Goal: Task Accomplishment & Management: Use online tool/utility

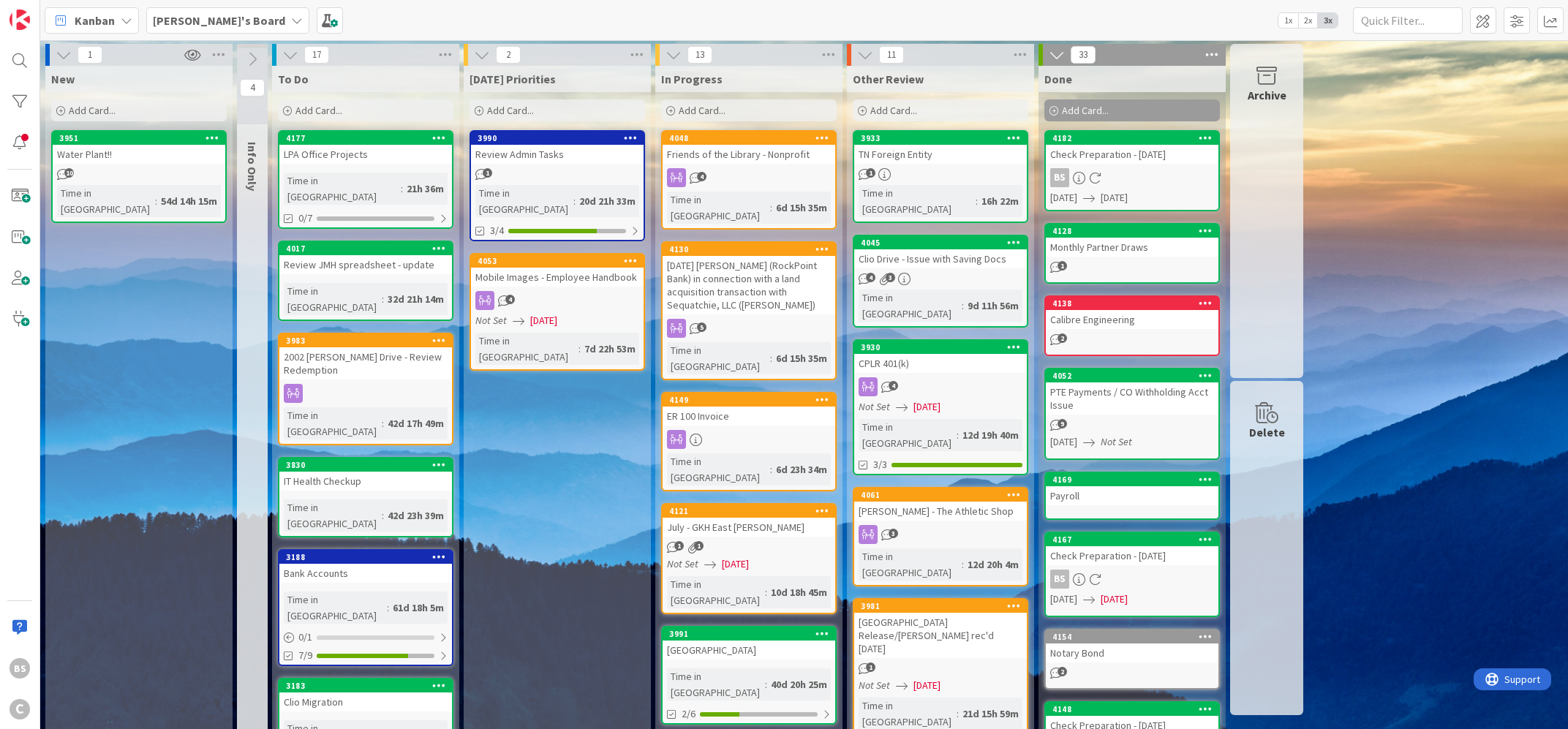
click at [1123, 149] on div "Check Preparation - [DATE]" at bounding box center [1131, 154] width 173 height 19
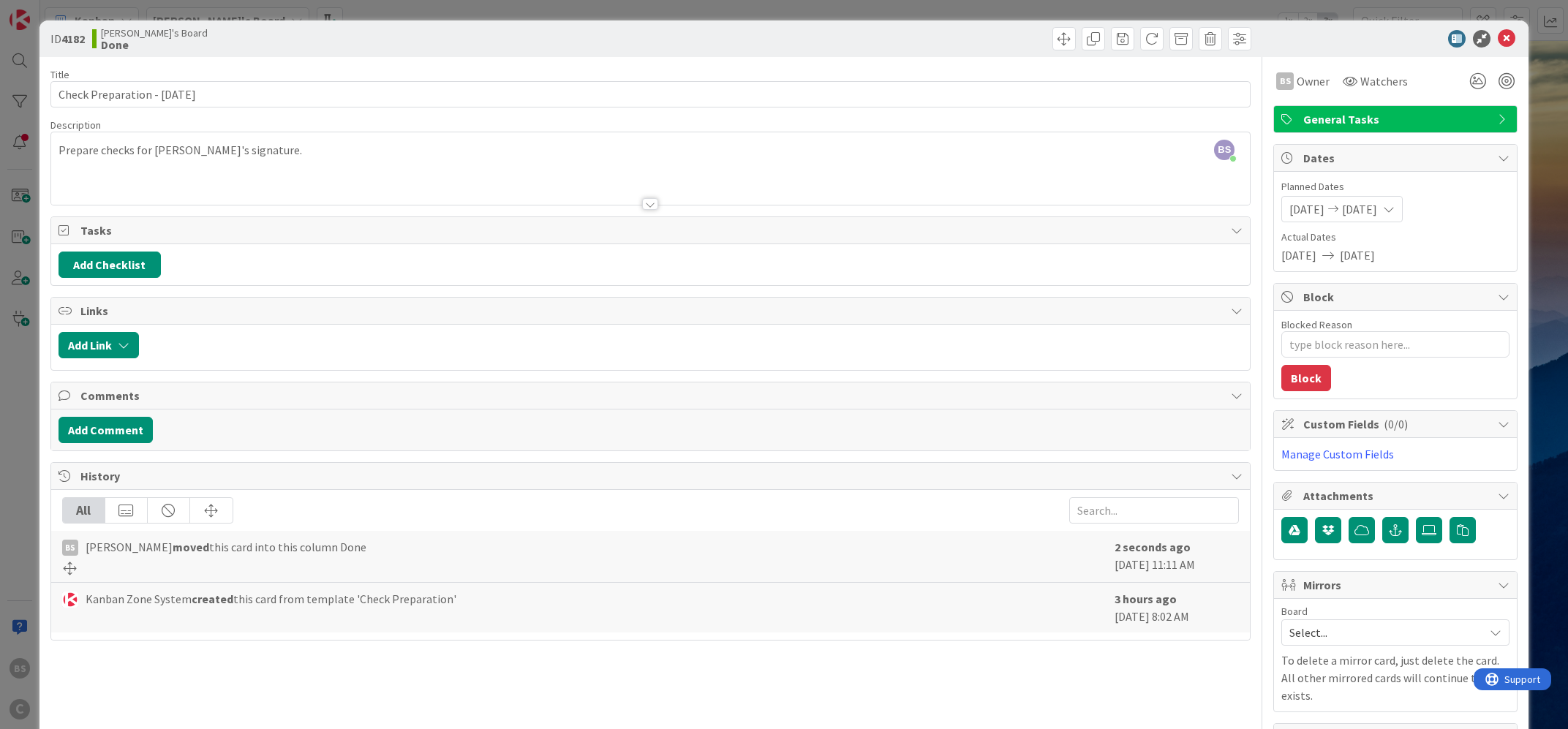
click at [1395, 209] on icon at bounding box center [1388, 209] width 12 height 12
type textarea "x"
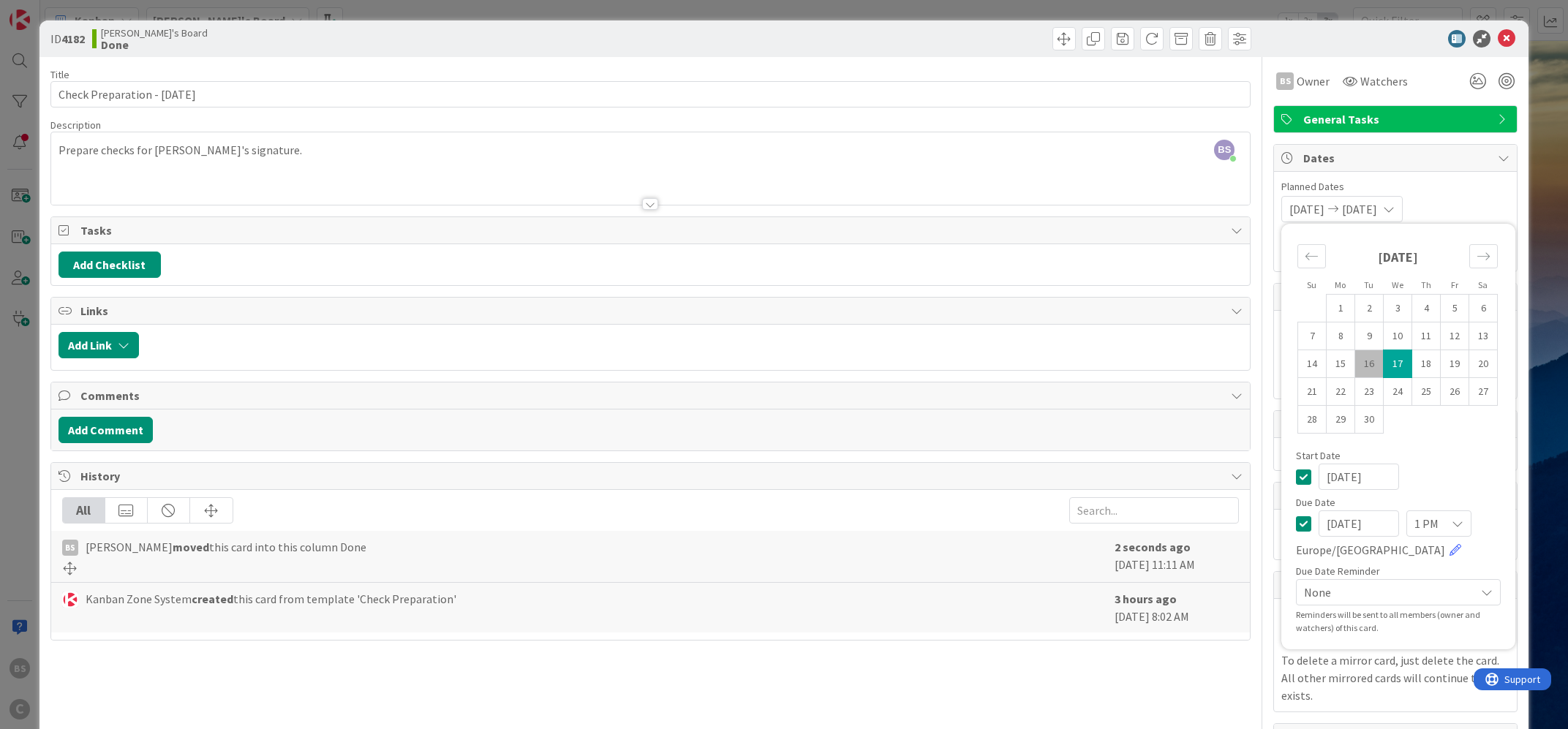
click at [1306, 524] on icon at bounding box center [1303, 523] width 15 height 18
click at [1485, 179] on div "Planned Dates [DATE] Not Set Su Mo Tu We Th Fr Sa [DATE] 1 2 3 4 5 6 7 8 9 10 1…" at bounding box center [1395, 221] width 243 height 99
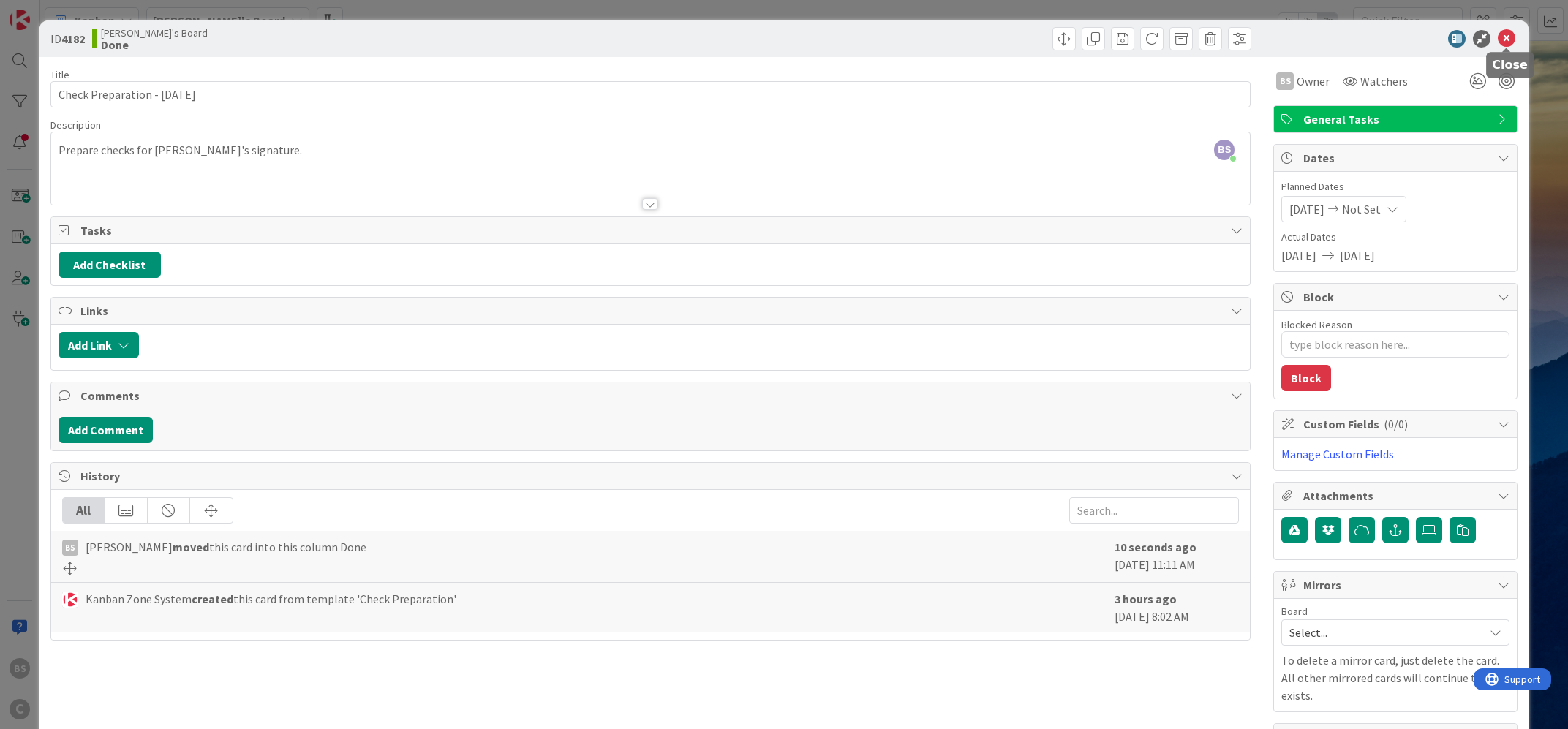
click at [1512, 37] on icon at bounding box center [1506, 38] width 18 height 18
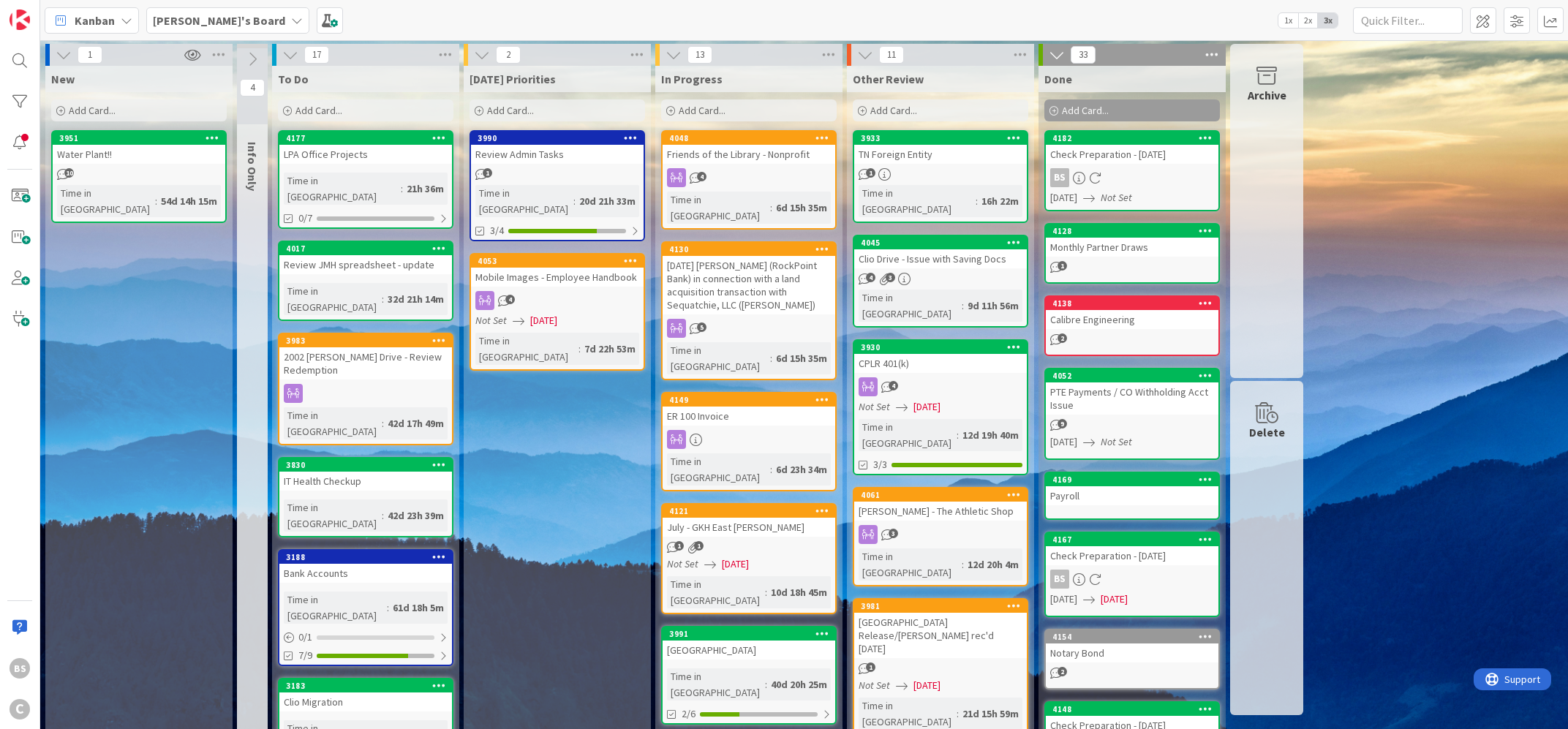
click at [750, 504] on div "4121 July - GKH [GEOGRAPHIC_DATA][PERSON_NAME]" at bounding box center [749, 520] width 173 height 32
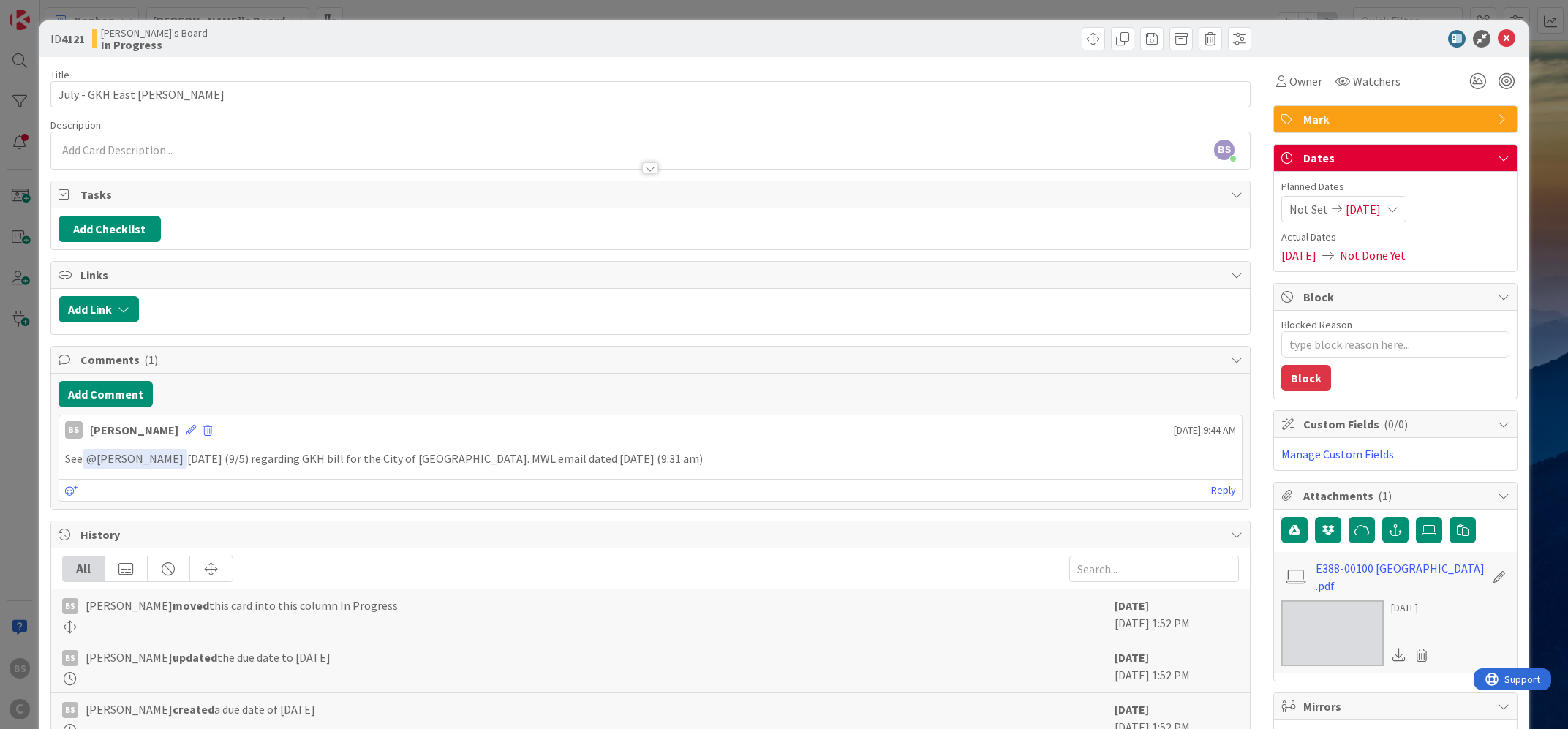
click at [1505, 36] on icon at bounding box center [1506, 38] width 18 height 18
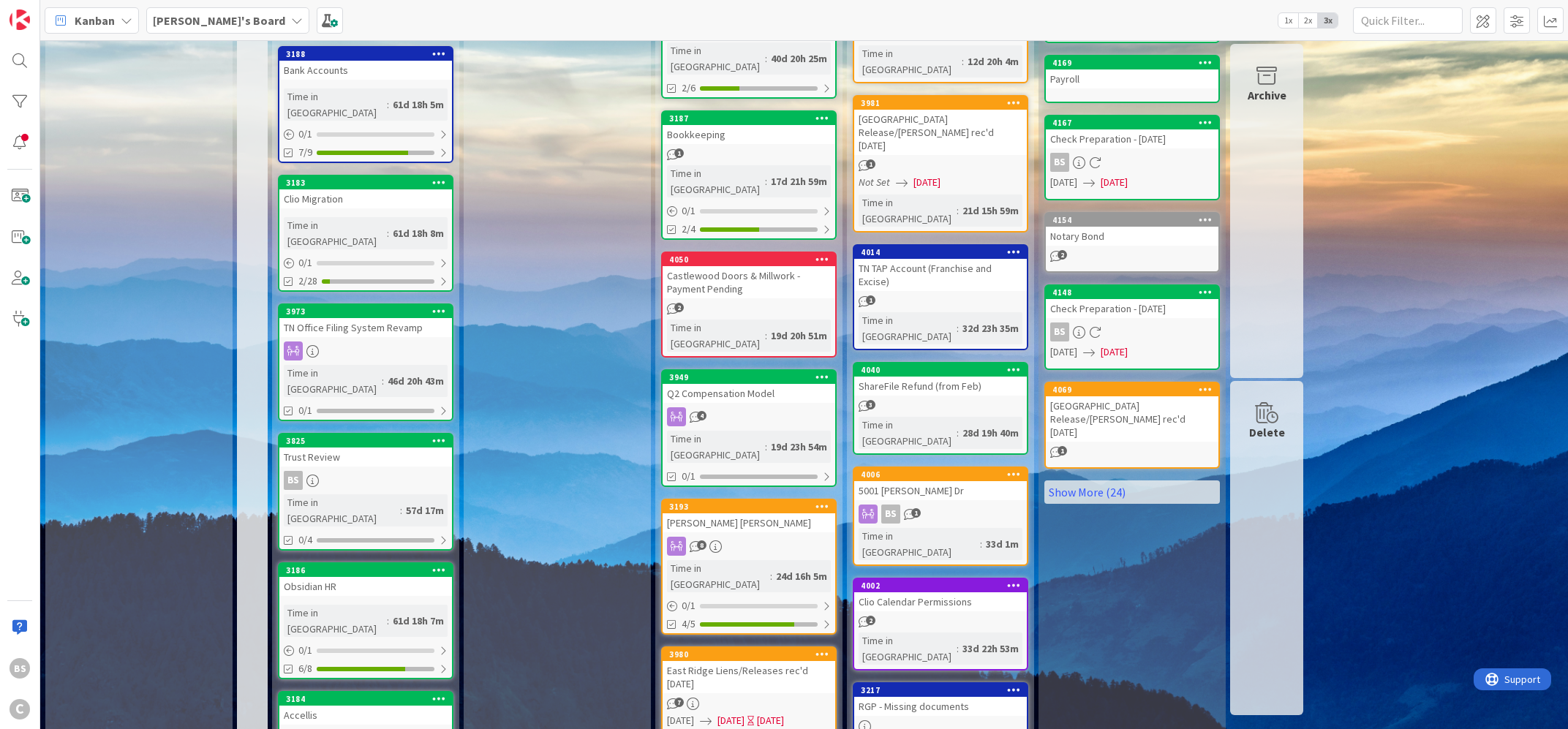
scroll to position [585, 0]
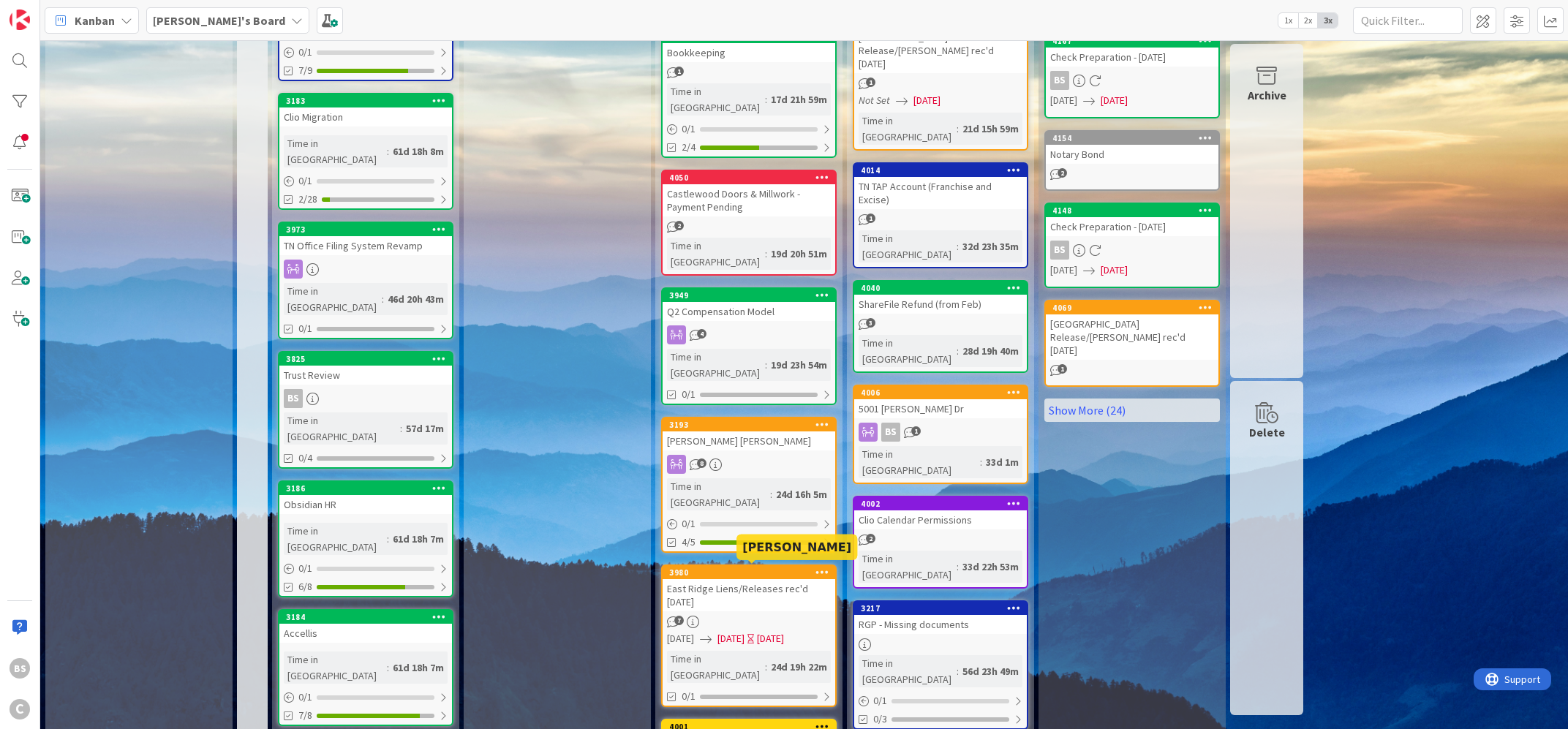
click at [758, 721] on div "4001" at bounding box center [752, 726] width 166 height 10
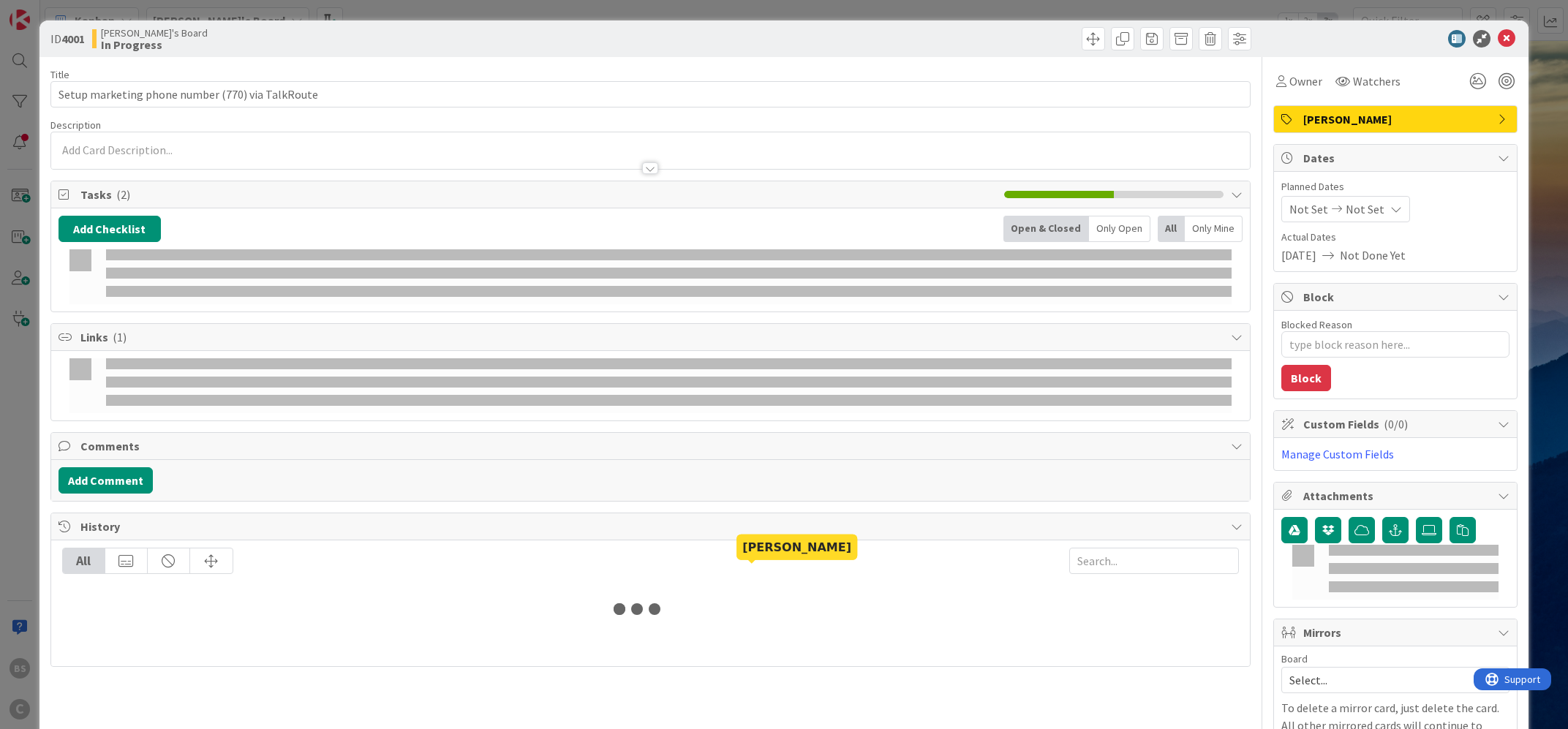
type textarea "x"
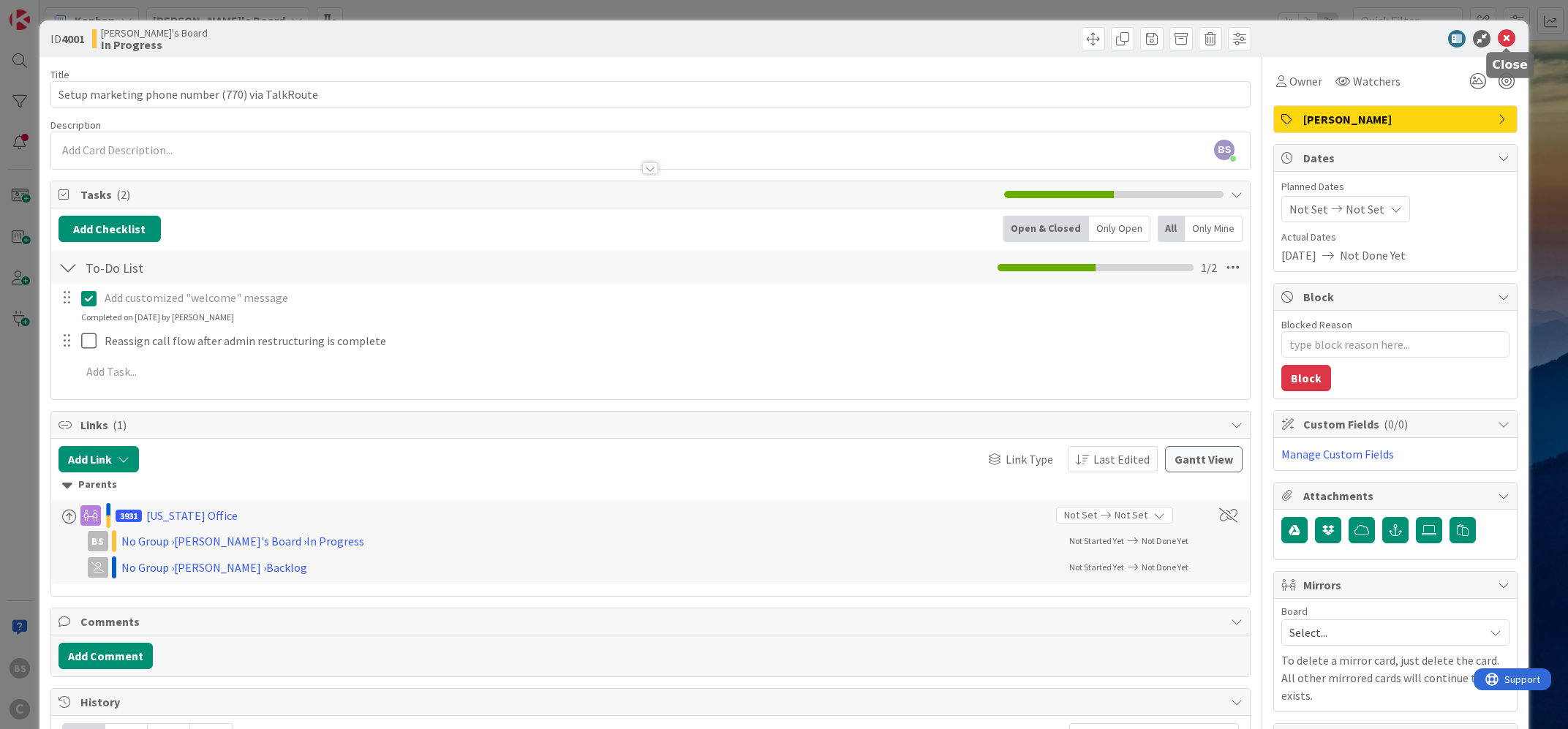
click at [1504, 33] on icon at bounding box center [1506, 38] width 18 height 18
